Goal: Transaction & Acquisition: Purchase product/service

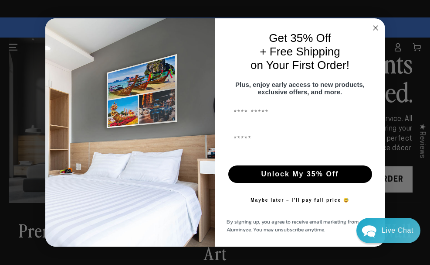
click at [373, 26] on circle "Close dialog" at bounding box center [376, 28] width 10 height 10
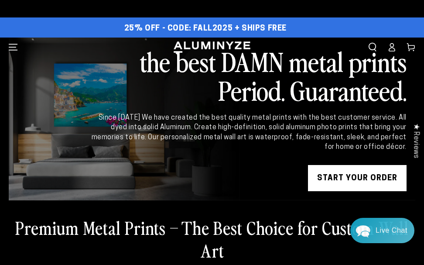
click at [364, 183] on link "START YOUR Order" at bounding box center [357, 178] width 99 height 26
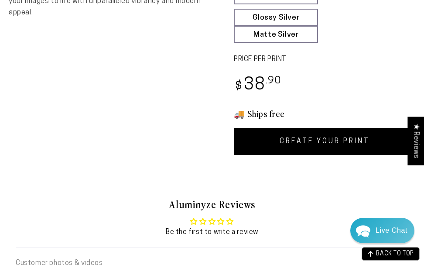
scroll to position [392, 0]
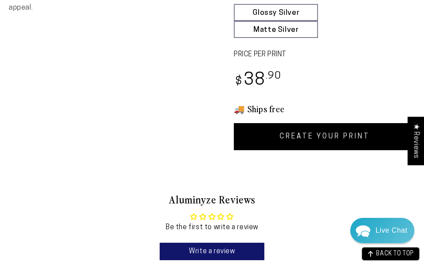
click at [277, 126] on link "CREATE YOUR PRINT" at bounding box center [324, 136] width 181 height 27
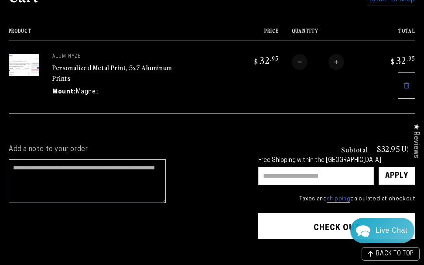
paste input "*******"
type input "*******"
click at [390, 167] on div "Apply" at bounding box center [396, 175] width 23 height 17
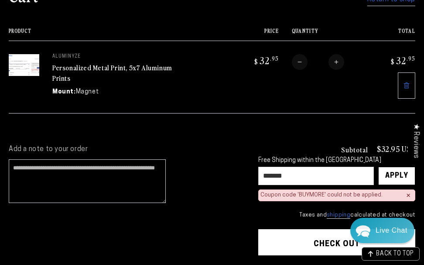
drag, startPoint x: 345, startPoint y: 247, endPoint x: 331, endPoint y: 244, distance: 14.2
click at [345, 246] on button "Check out" at bounding box center [336, 242] width 157 height 26
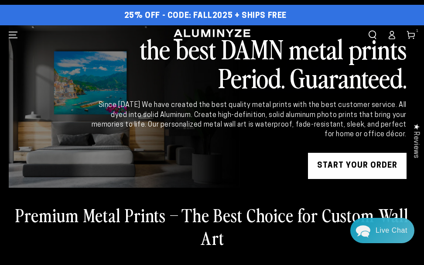
click at [414, 31] on icon at bounding box center [410, 35] width 9 height 9
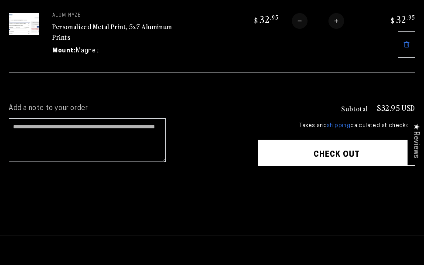
scroll to position [147, 0]
